Goal: Ask a question: Seek information or help from site administrators or community

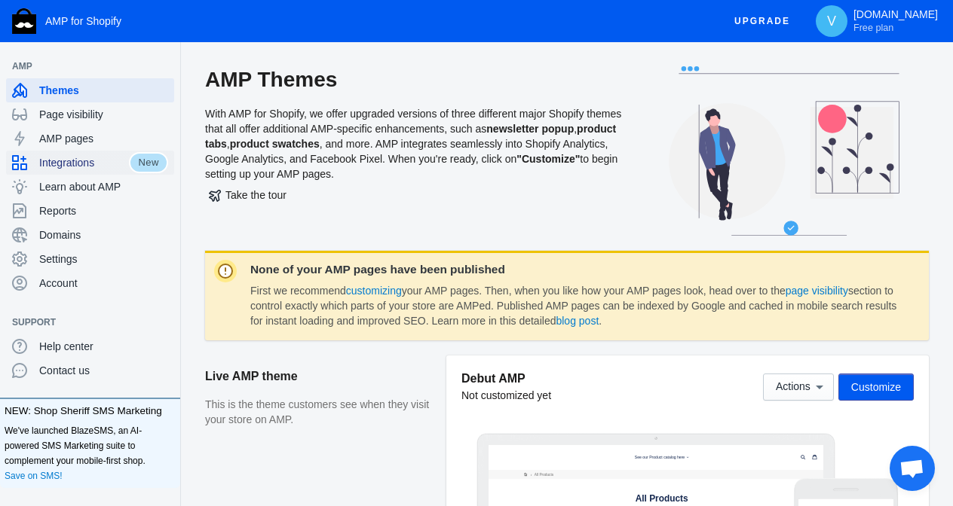
click at [87, 163] on span "Integrations" at bounding box center [84, 162] width 90 height 15
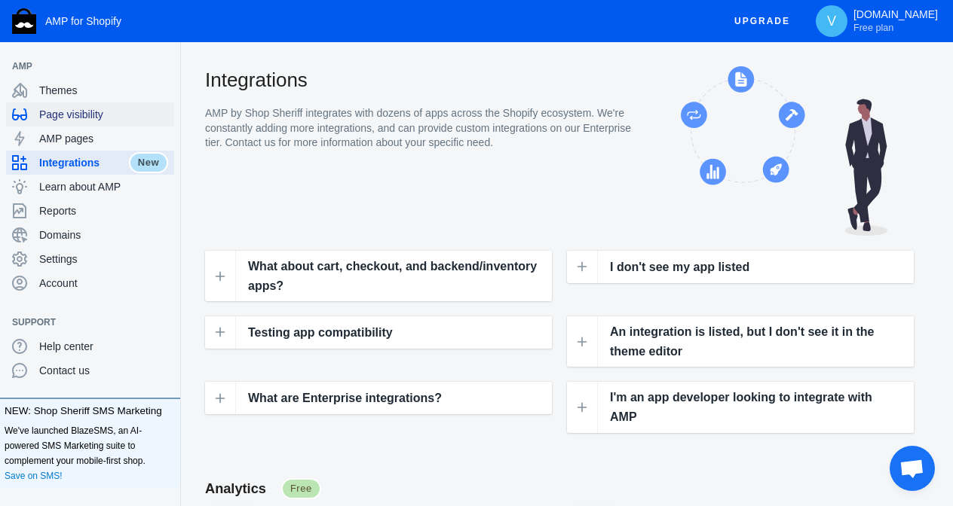
click at [68, 118] on span "Page visibility" at bounding box center [103, 114] width 129 height 15
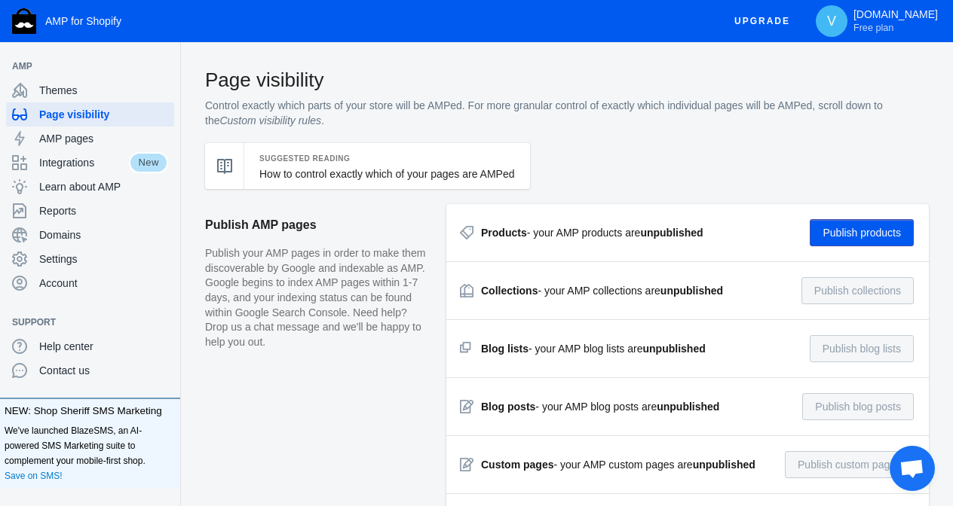
click at [494, 234] on strong "Products" at bounding box center [504, 233] width 46 height 12
click at [226, 170] on use at bounding box center [224, 166] width 15 height 15
click at [306, 182] on div "Suggested Reading How to control exactly which of your pages are AMPed" at bounding box center [387, 166] width 286 height 46
click at [75, 143] on span "AMP pages" at bounding box center [103, 138] width 129 height 15
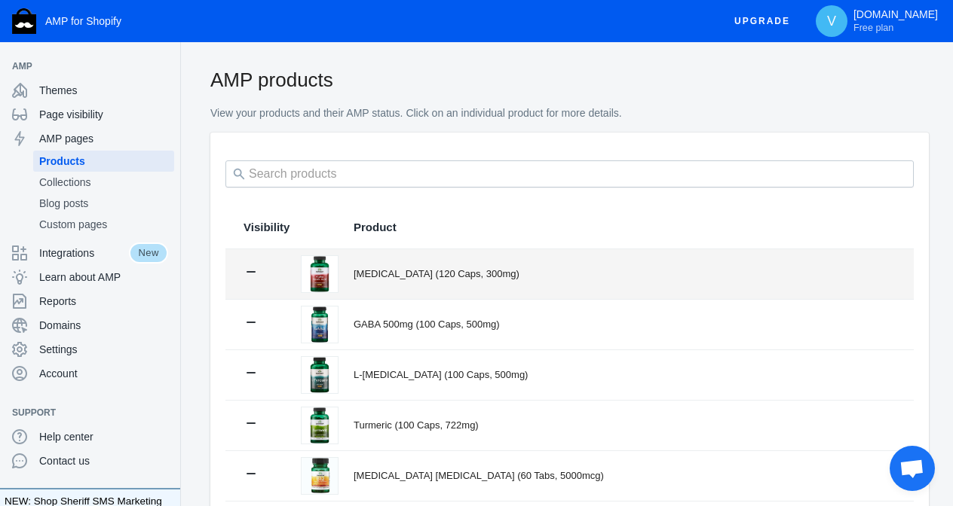
click at [383, 274] on div "[MEDICAL_DATA] (120 Caps, 300mg)" at bounding box center [624, 274] width 542 height 15
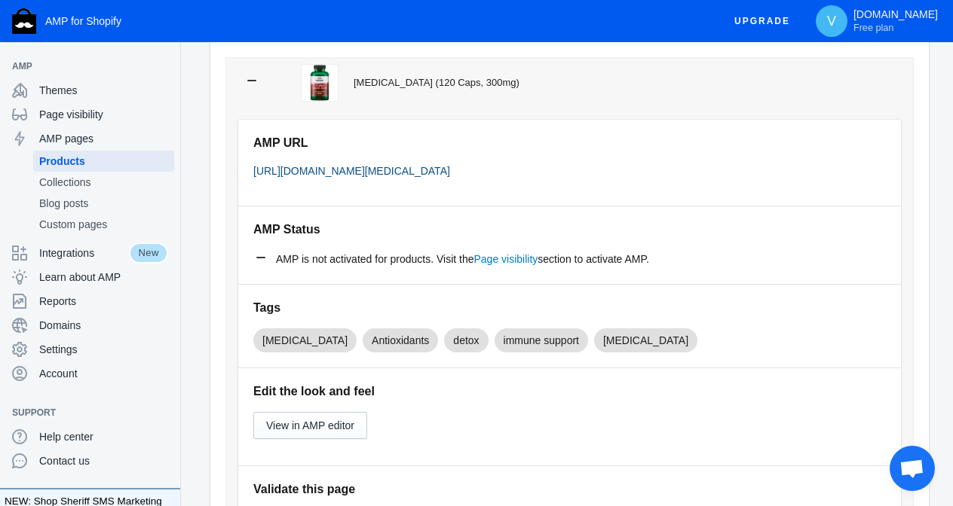
scroll to position [196, 0]
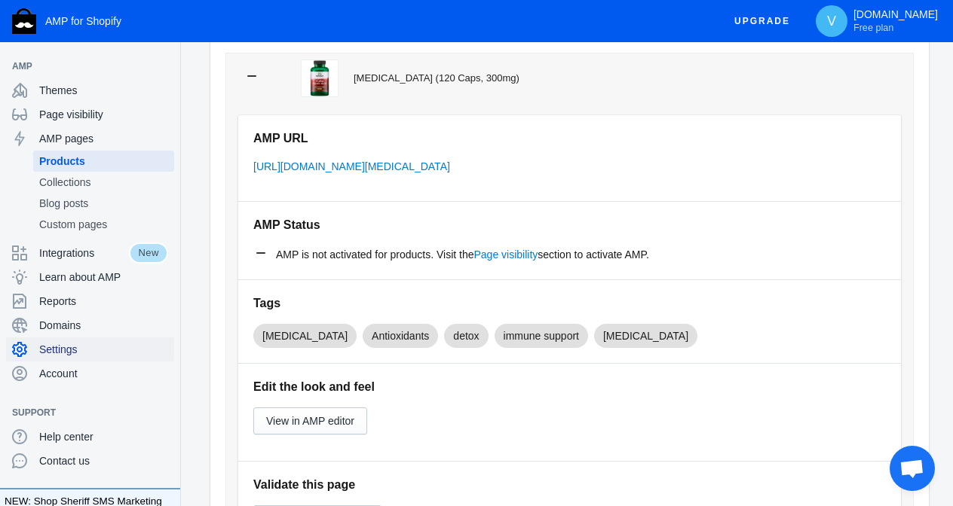
click at [49, 348] on span "Settings" at bounding box center [103, 349] width 129 height 15
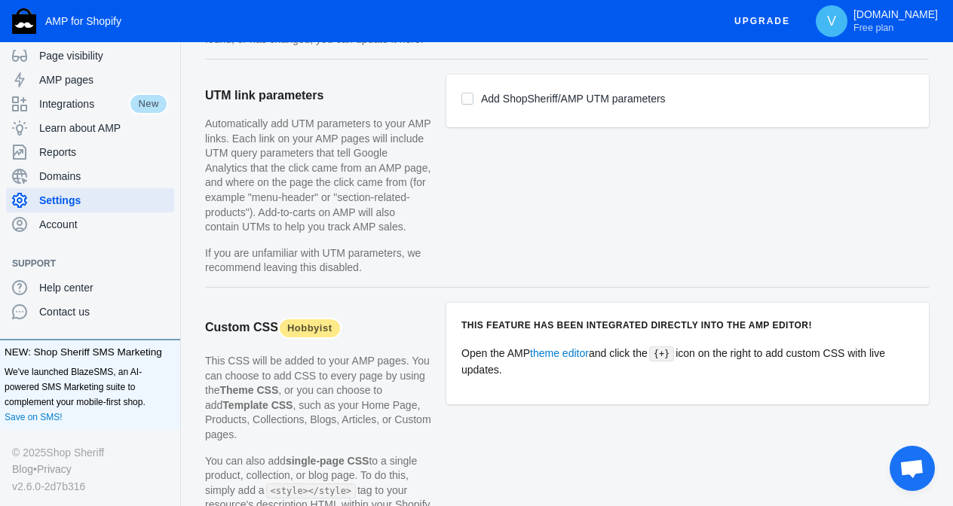
scroll to position [1260, 0]
click at [470, 104] on input "Add ShopSheriff/AMP UTM parameters" at bounding box center [467, 99] width 12 height 12
checkbox input "true"
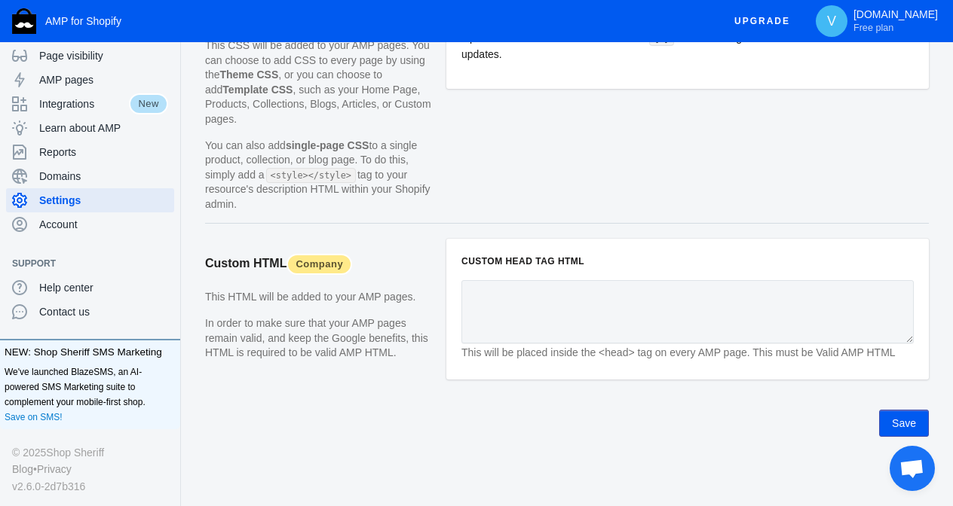
scroll to position [1591, 0]
click at [47, 177] on span "Domains" at bounding box center [103, 176] width 129 height 15
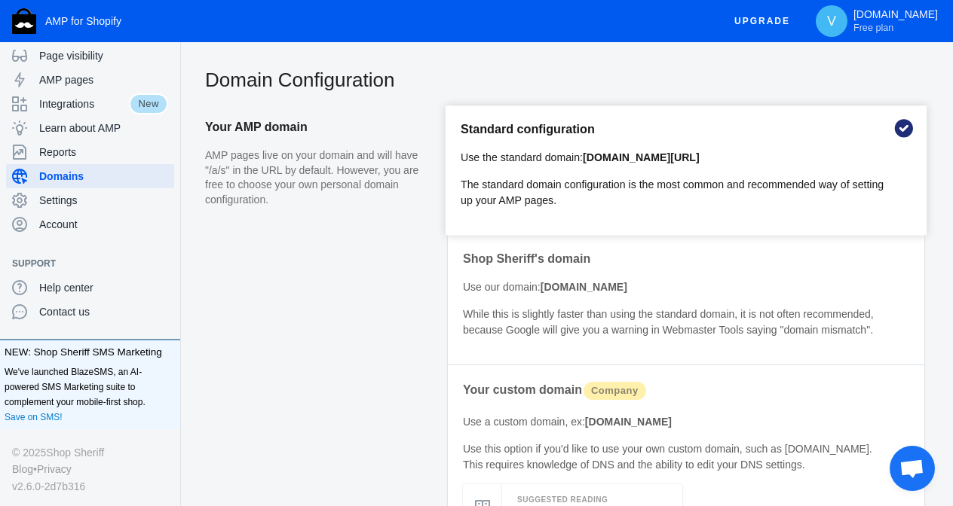
click at [919, 476] on span "Åben chat" at bounding box center [911, 470] width 25 height 21
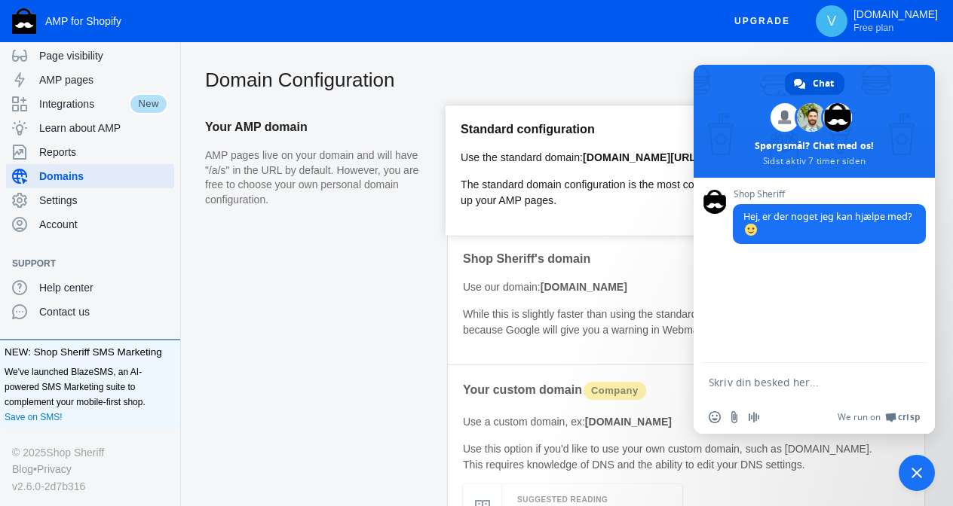
click at [803, 384] on textarea "Skriv din besked her..." at bounding box center [797, 383] width 178 height 14
type textarea "hej kan jeg have min butik på flere sprog med denne app"
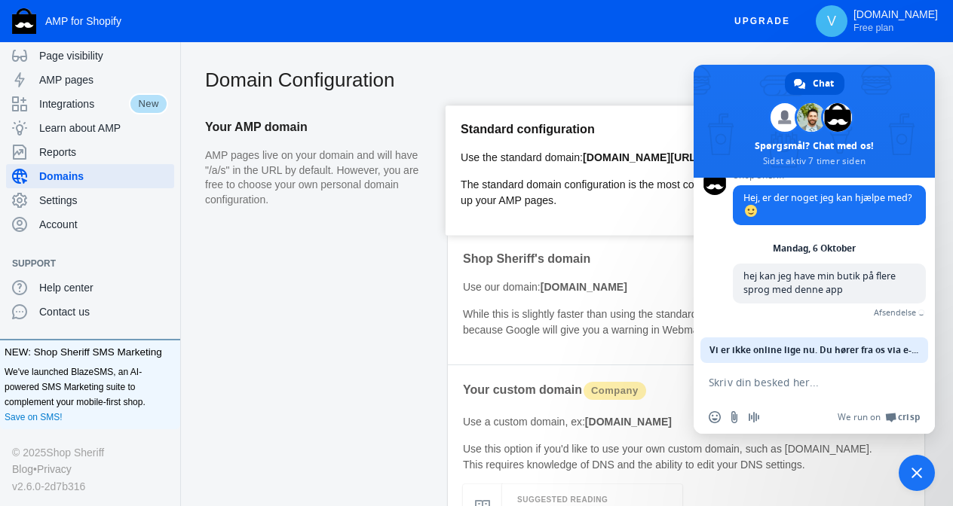
scroll to position [2, 0]
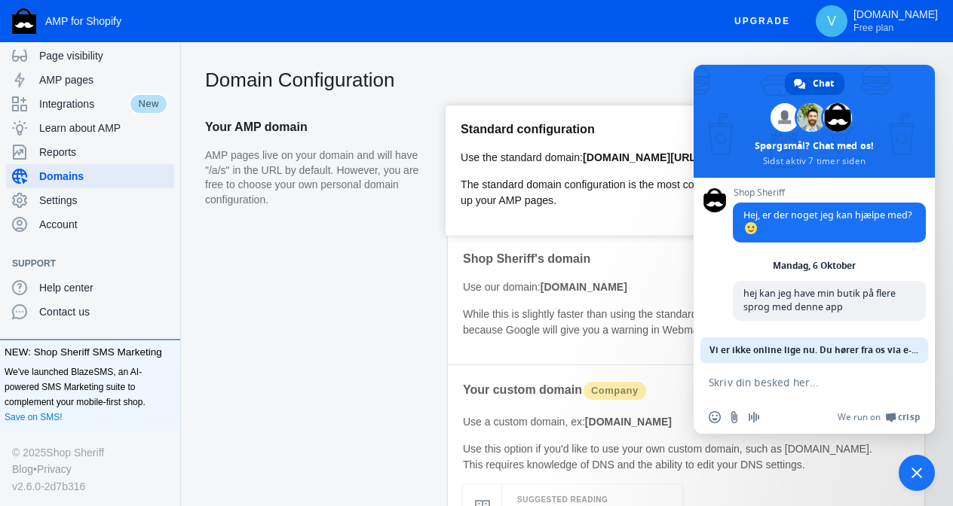
click at [916, 473] on span "Luk chat" at bounding box center [916, 473] width 11 height 11
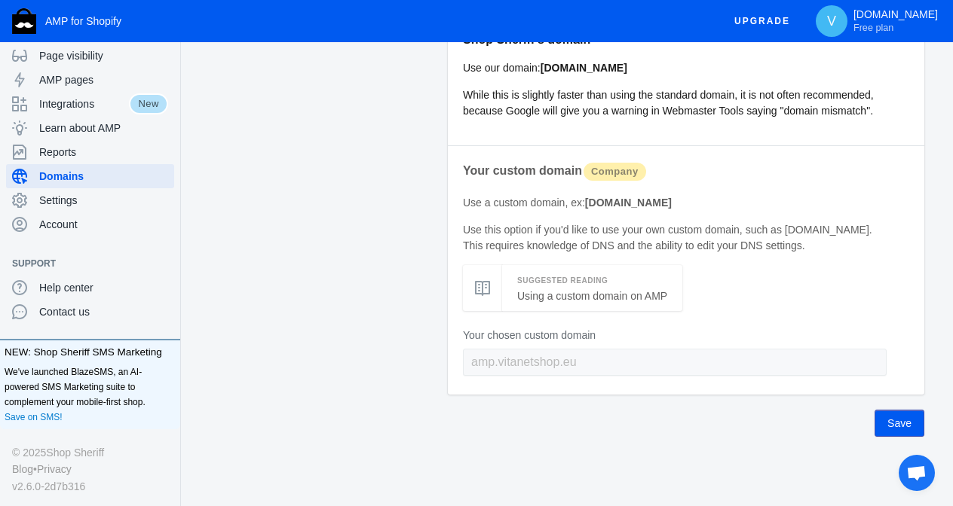
scroll to position [251, 0]
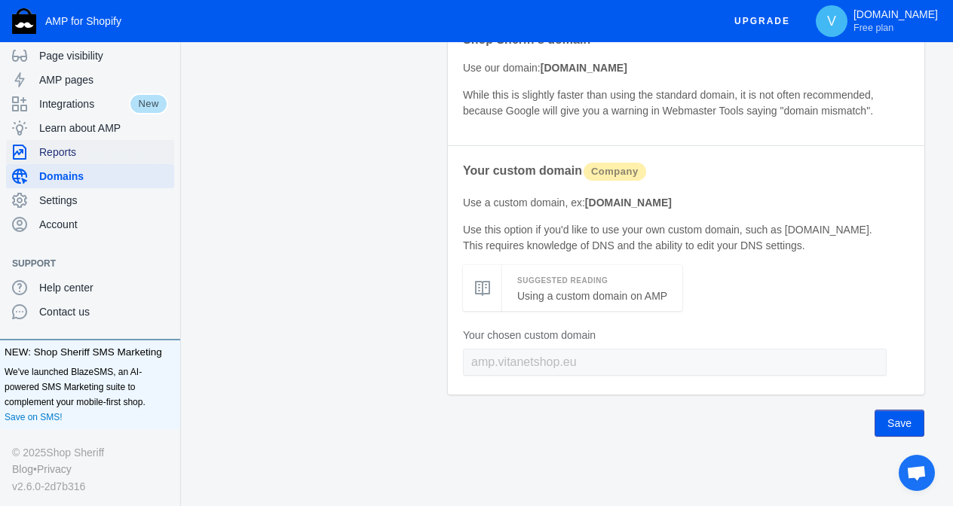
click at [92, 154] on span "Reports" at bounding box center [103, 152] width 129 height 15
